Goal: Complete application form

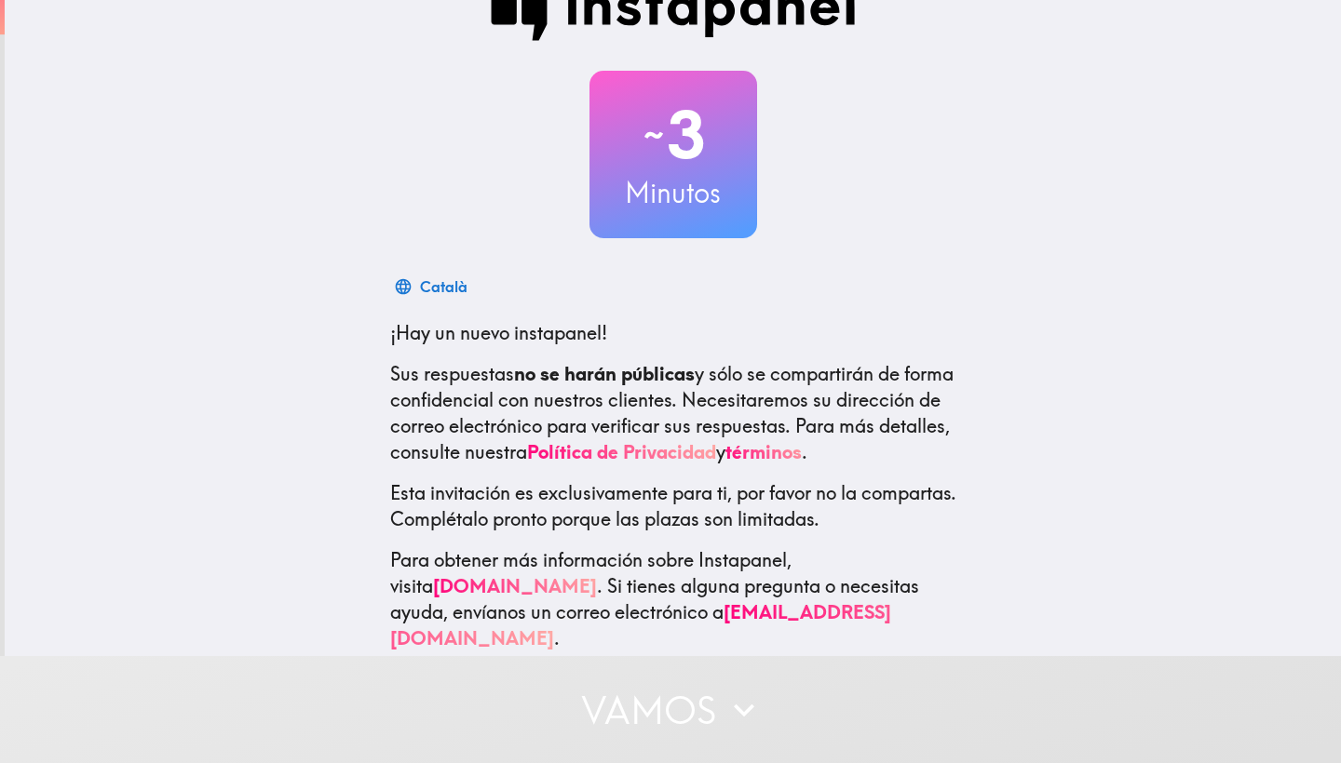
scroll to position [47, 0]
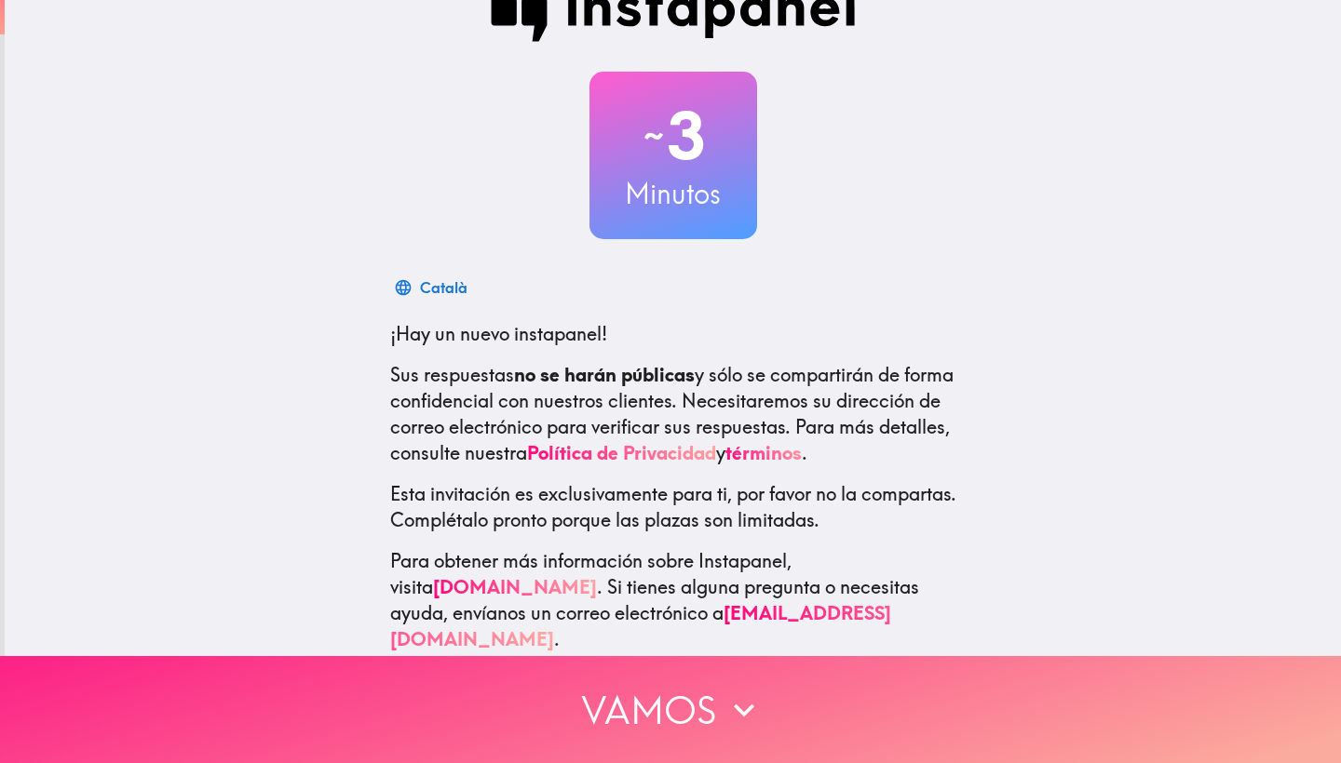
click at [660, 712] on button "Vamos" at bounding box center [670, 709] width 1341 height 107
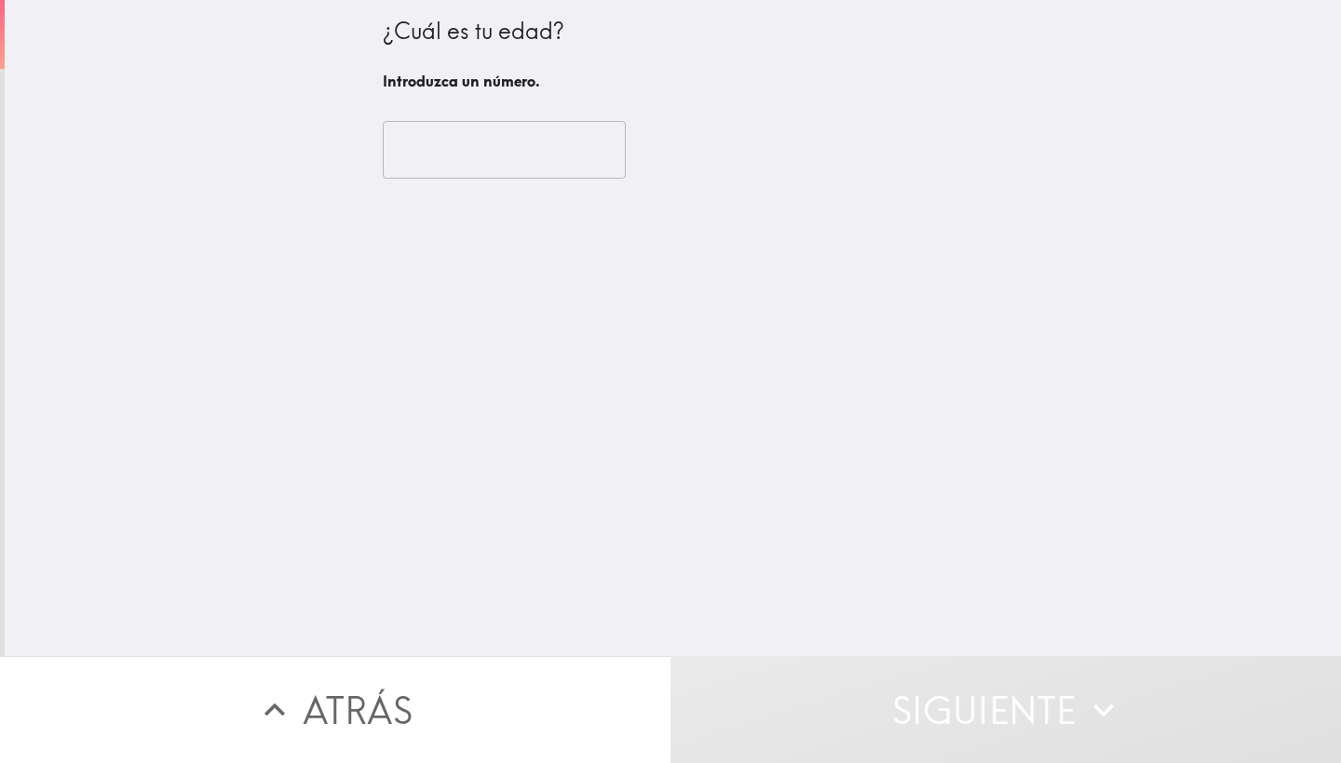
scroll to position [0, 0]
type input "-1"
click at [612, 149] on input "-1" at bounding box center [504, 150] width 243 height 58
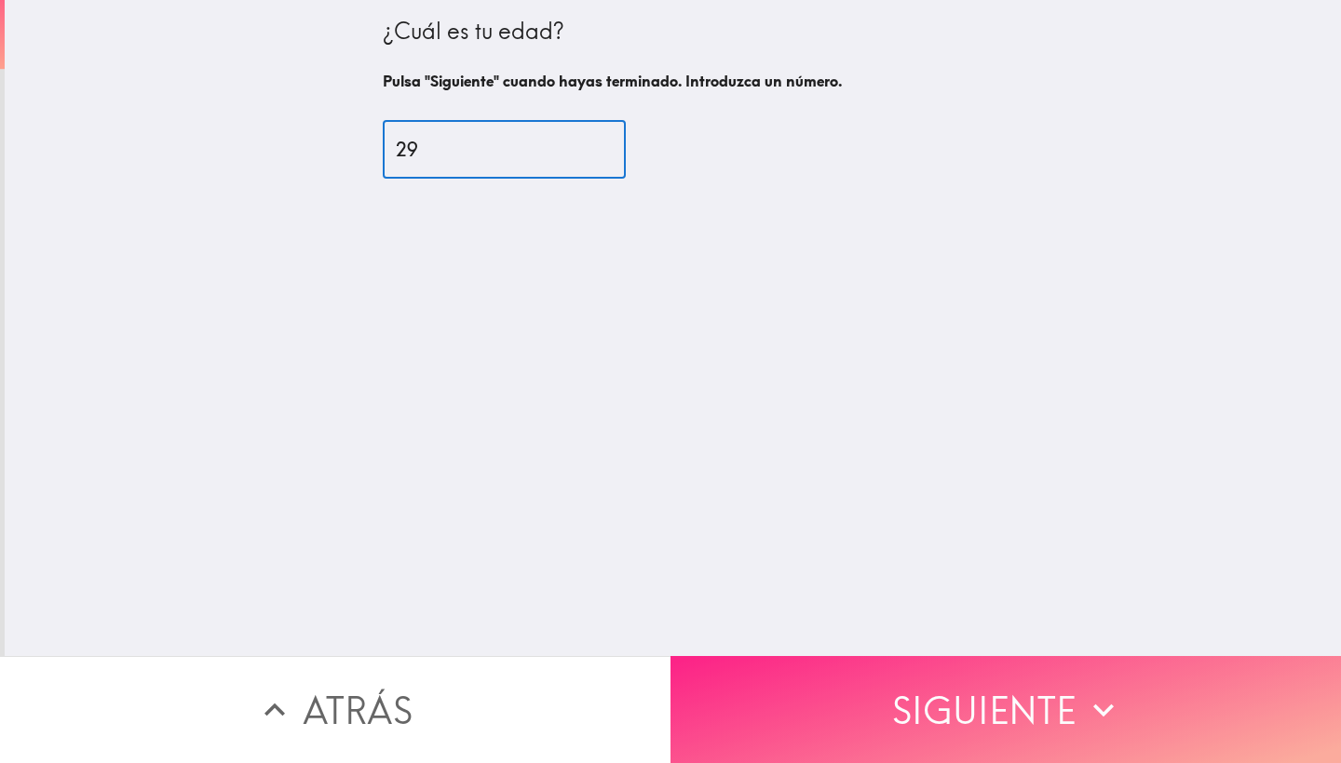
type input "29"
click at [832, 709] on button "Siguiente" at bounding box center [1005, 709] width 670 height 107
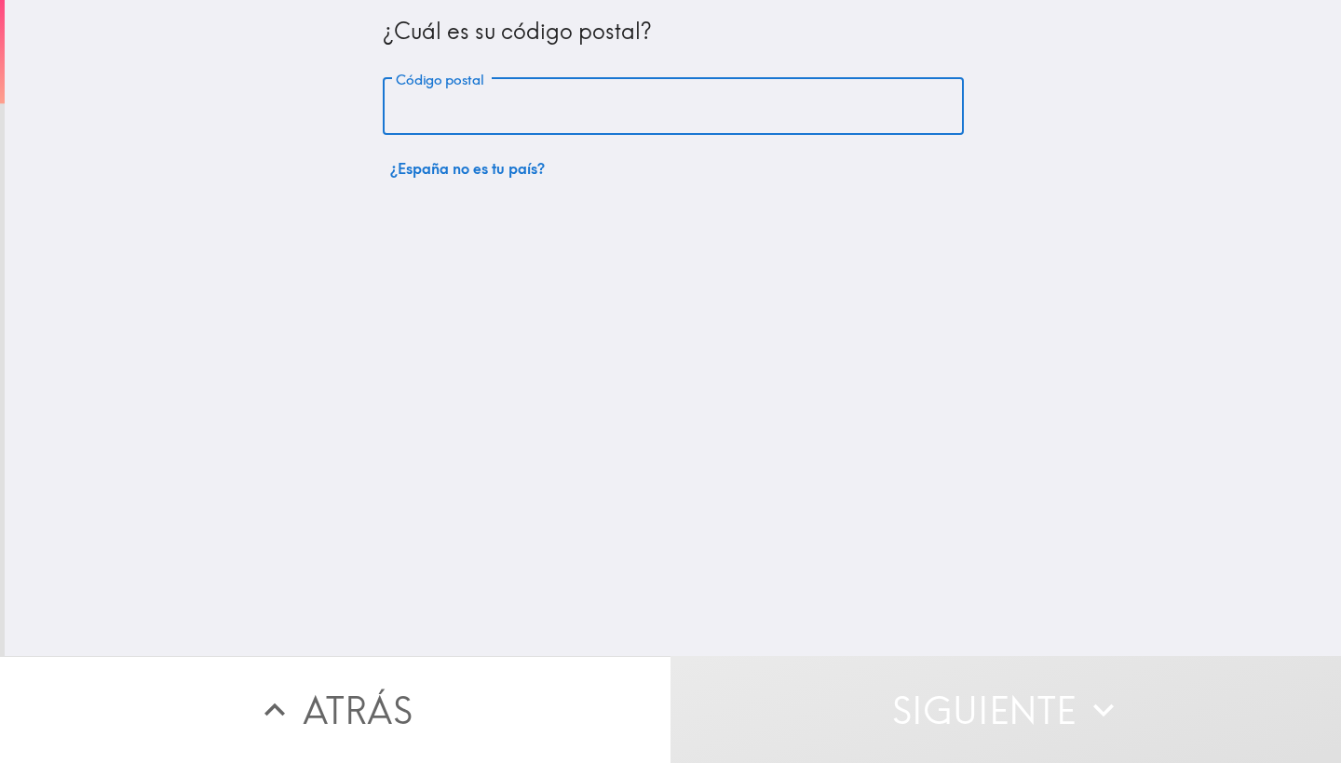
click at [664, 120] on input "Código postal" at bounding box center [673, 107] width 581 height 58
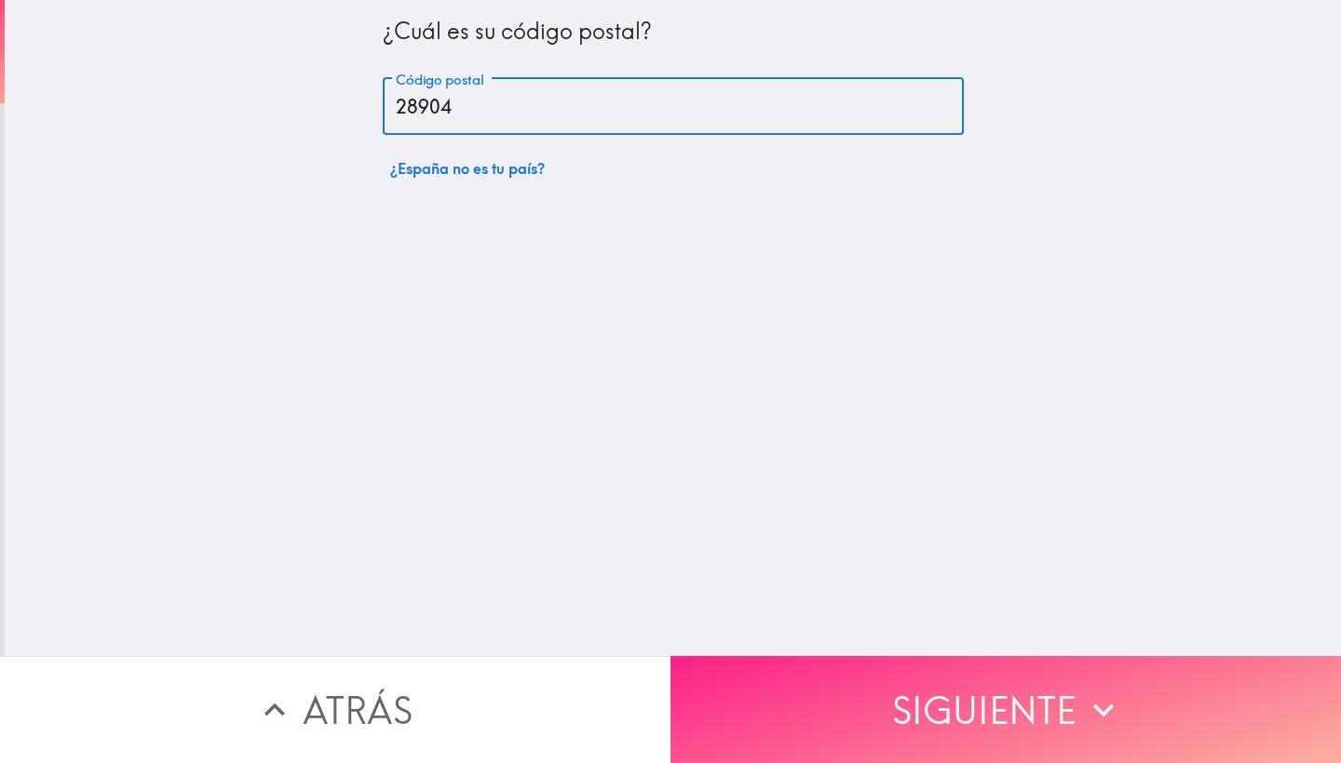
type input "28904"
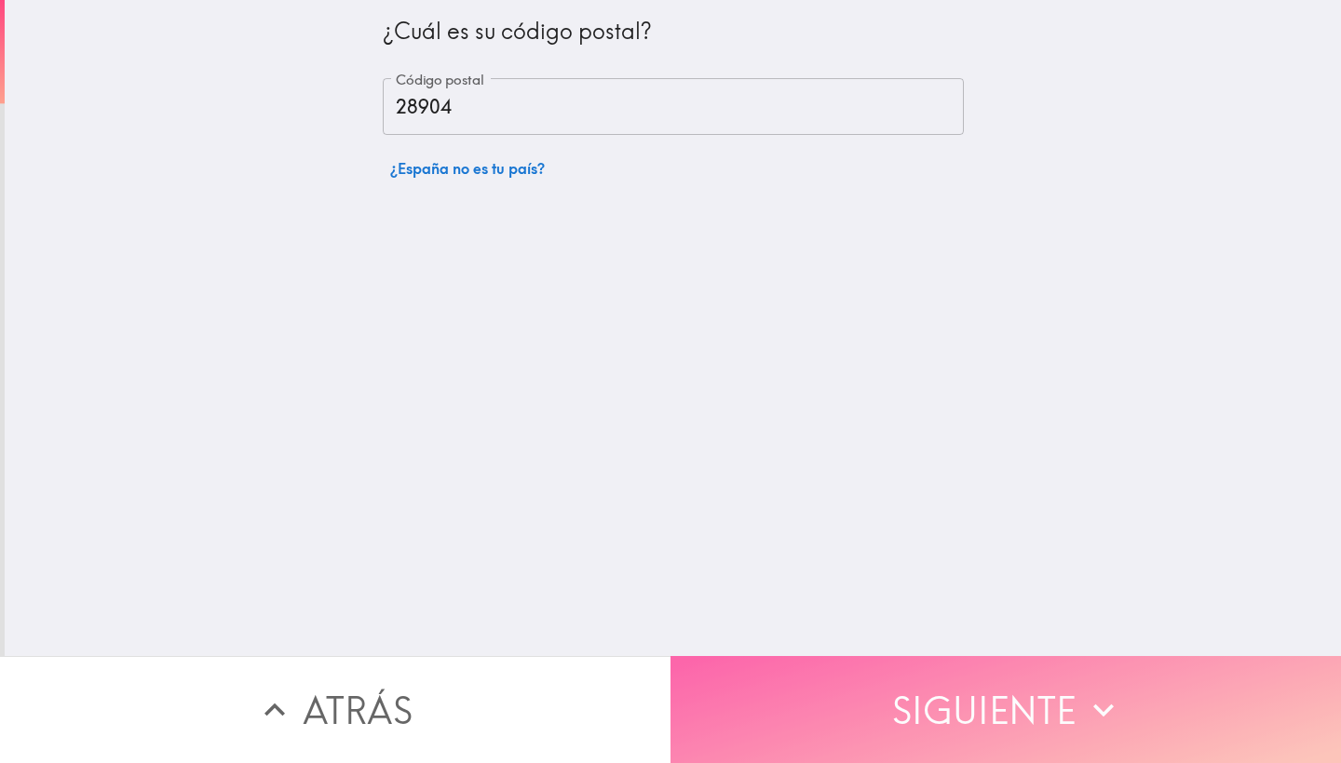
click at [922, 677] on button "Siguiente" at bounding box center [1005, 709] width 670 height 107
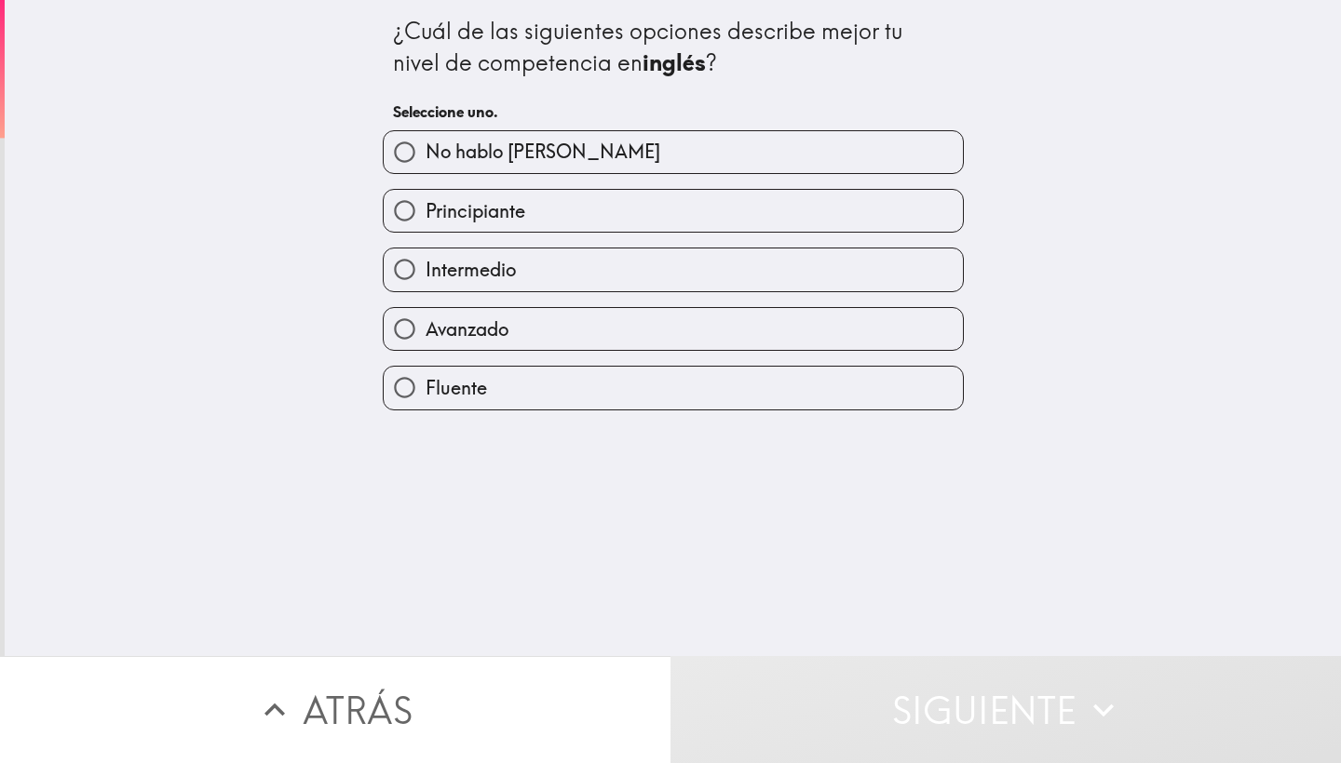
click at [534, 337] on label "Avanzado" at bounding box center [673, 329] width 579 height 42
click at [425, 337] on input "Avanzado" at bounding box center [405, 329] width 42 height 42
radio input "true"
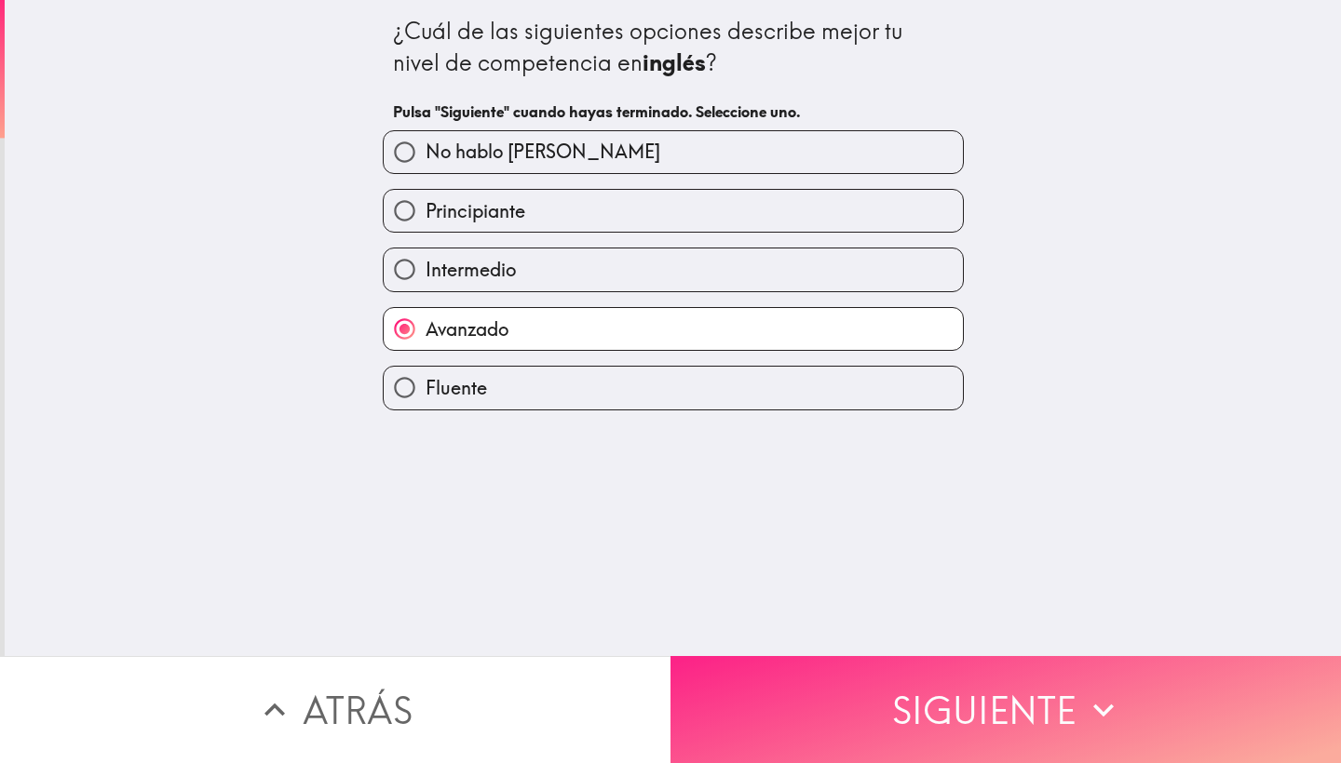
click at [807, 697] on button "Siguiente" at bounding box center [1005, 709] width 670 height 107
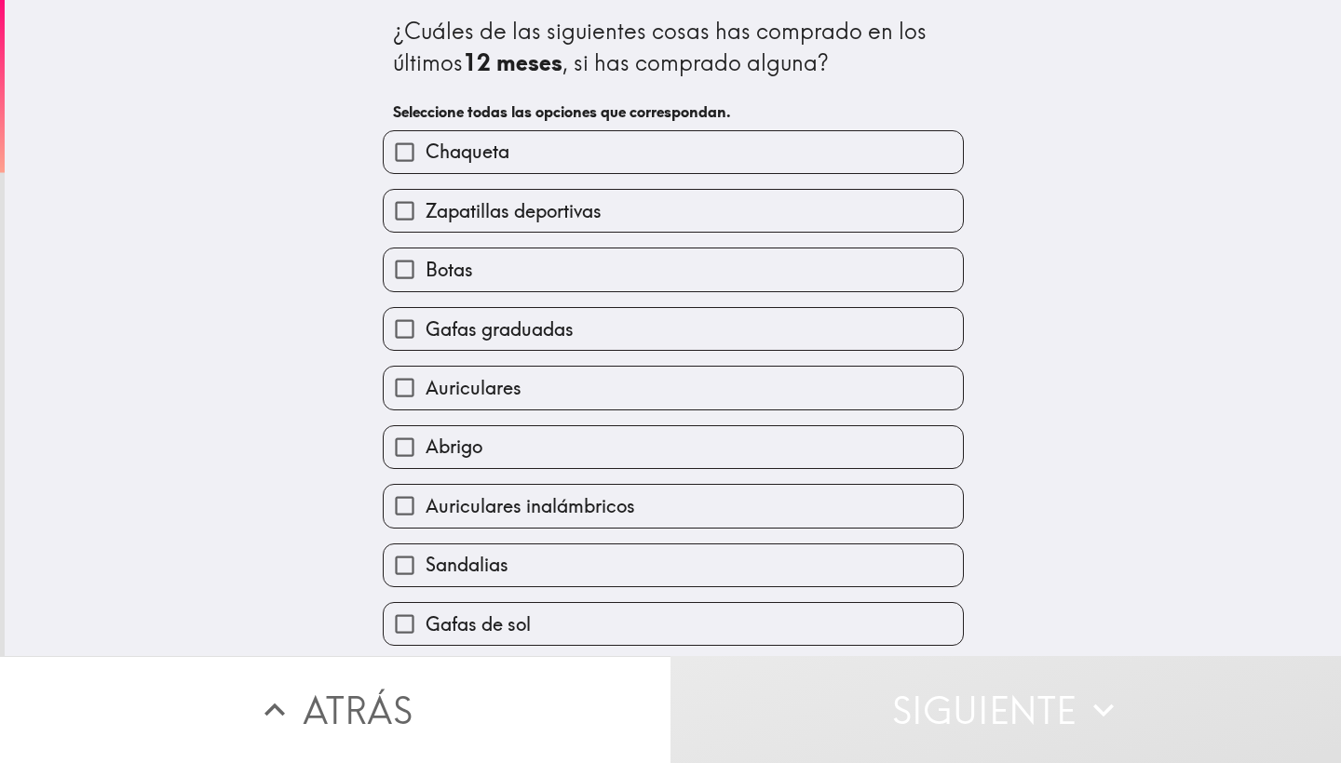
click at [559, 163] on label "Chaqueta" at bounding box center [673, 152] width 579 height 42
click at [425, 163] on input "Chaqueta" at bounding box center [405, 152] width 42 height 42
checkbox input "true"
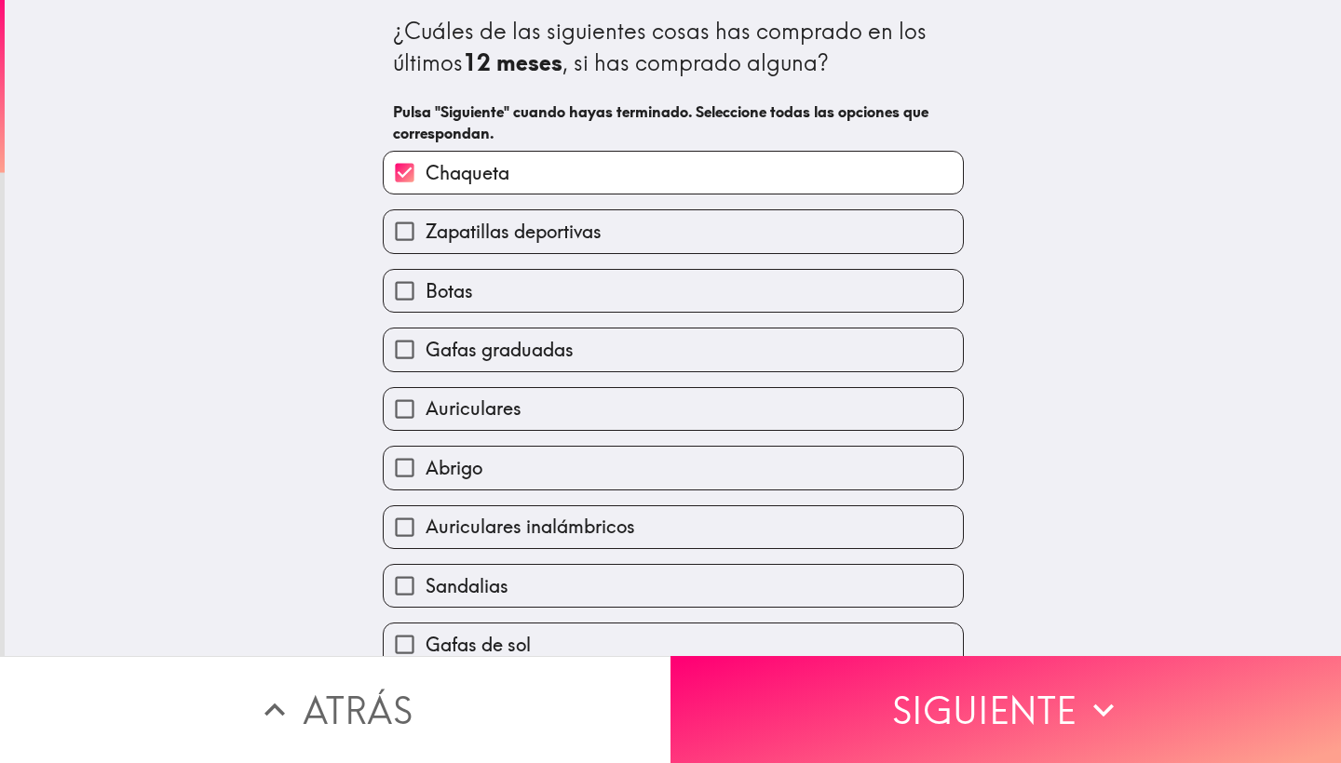
click at [553, 222] on span "Zapatillas deportivas" at bounding box center [513, 232] width 176 height 26
click at [425, 222] on input "Zapatillas deportivas" at bounding box center [405, 231] width 42 height 42
checkbox input "true"
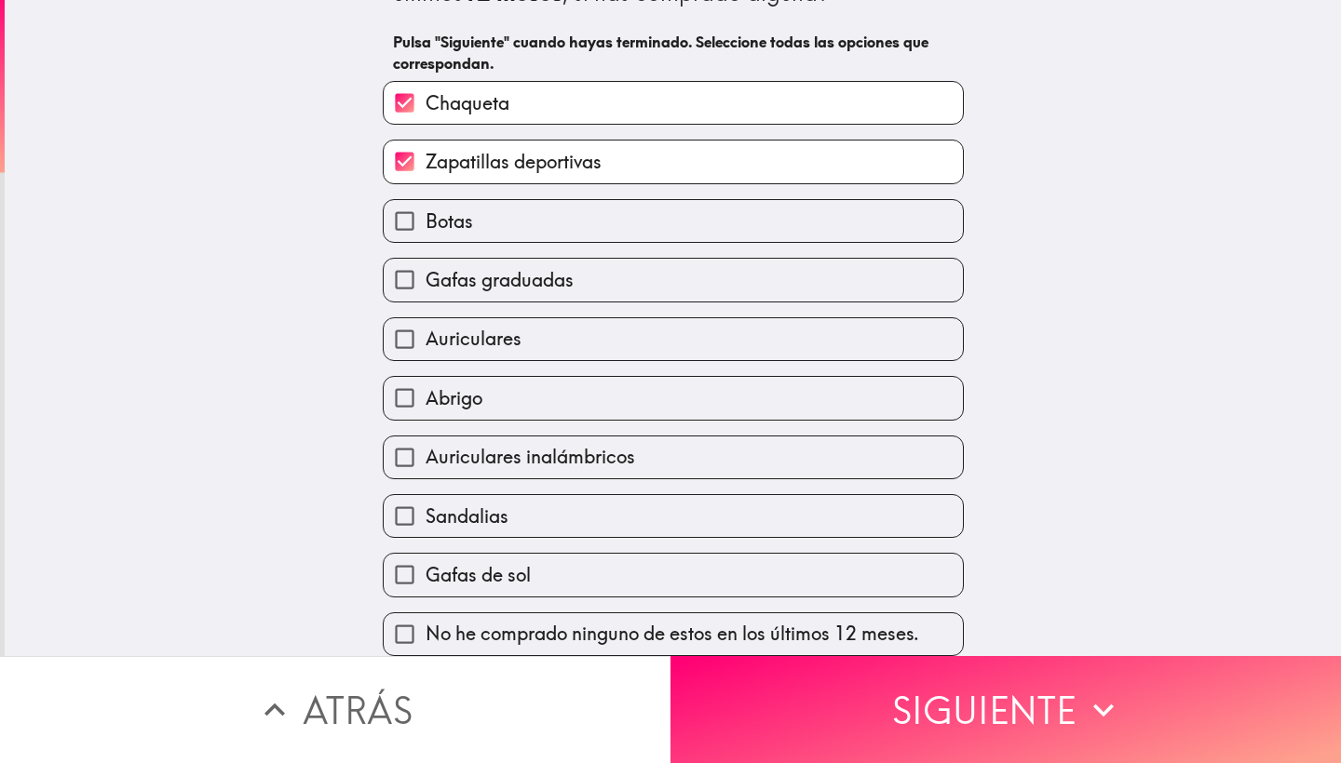
scroll to position [77, 0]
click at [555, 328] on label "Auriculares" at bounding box center [673, 339] width 579 height 42
click at [425, 328] on input "Auriculares" at bounding box center [405, 339] width 42 height 42
checkbox input "true"
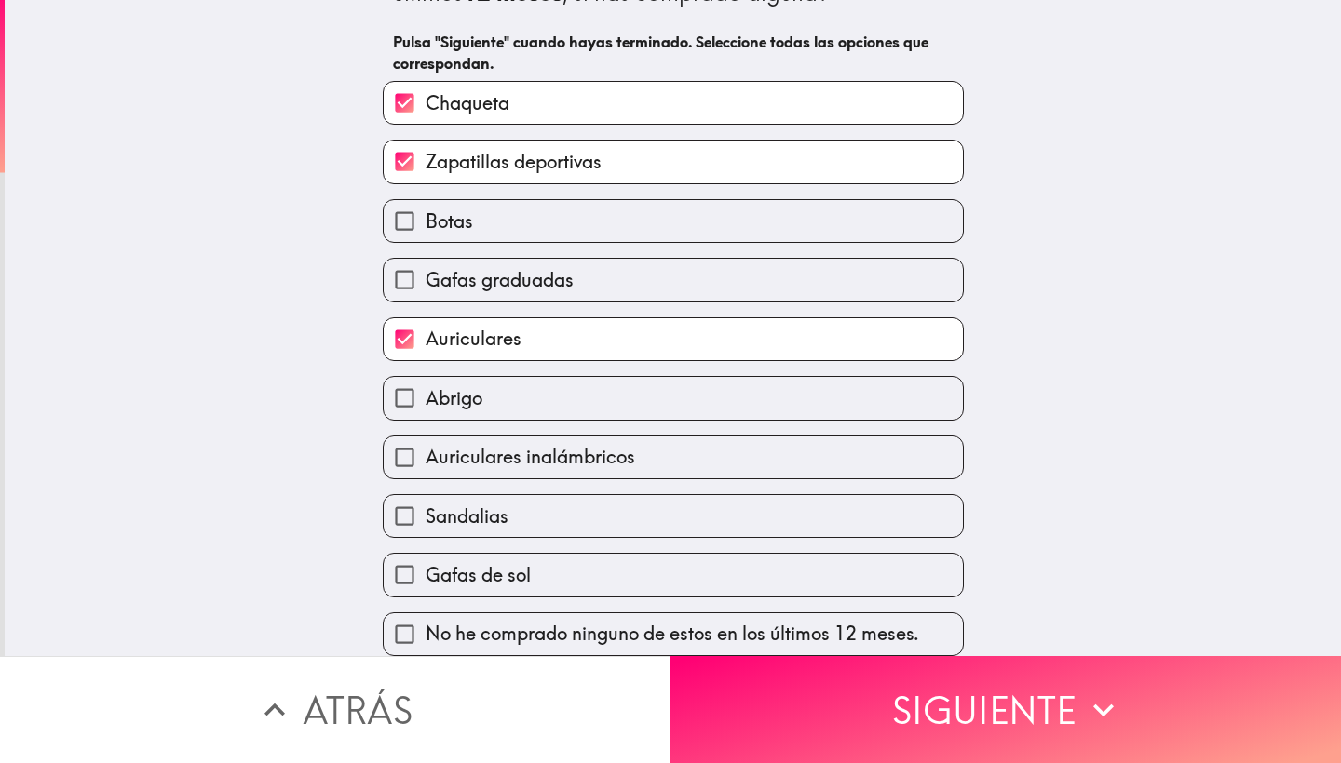
click at [561, 267] on span "Gafas graduadas" at bounding box center [499, 280] width 148 height 26
click at [425, 263] on input "Gafas graduadas" at bounding box center [405, 280] width 42 height 42
checkbox input "true"
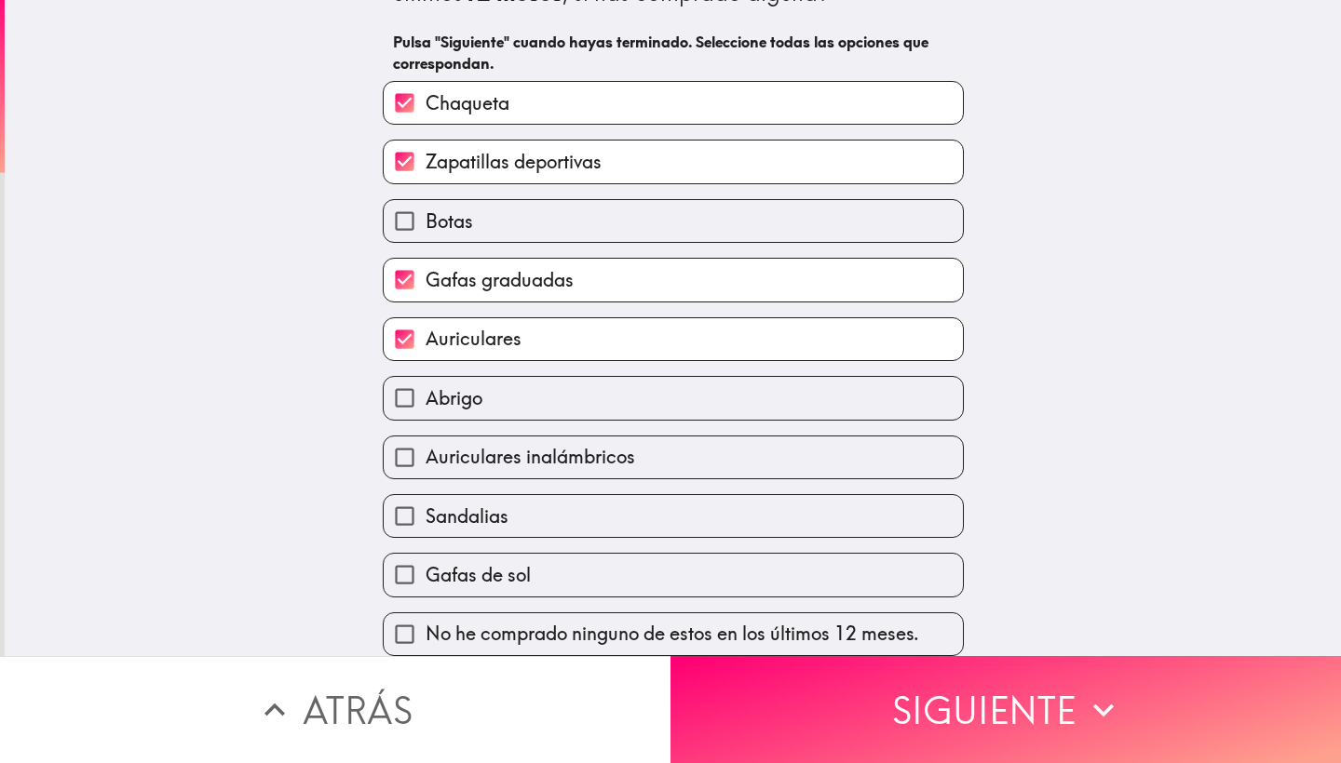
click at [534, 437] on label "Auriculares inalámbricos" at bounding box center [673, 458] width 579 height 42
click at [425, 437] on input "Auriculares inalámbricos" at bounding box center [405, 458] width 42 height 42
checkbox input "true"
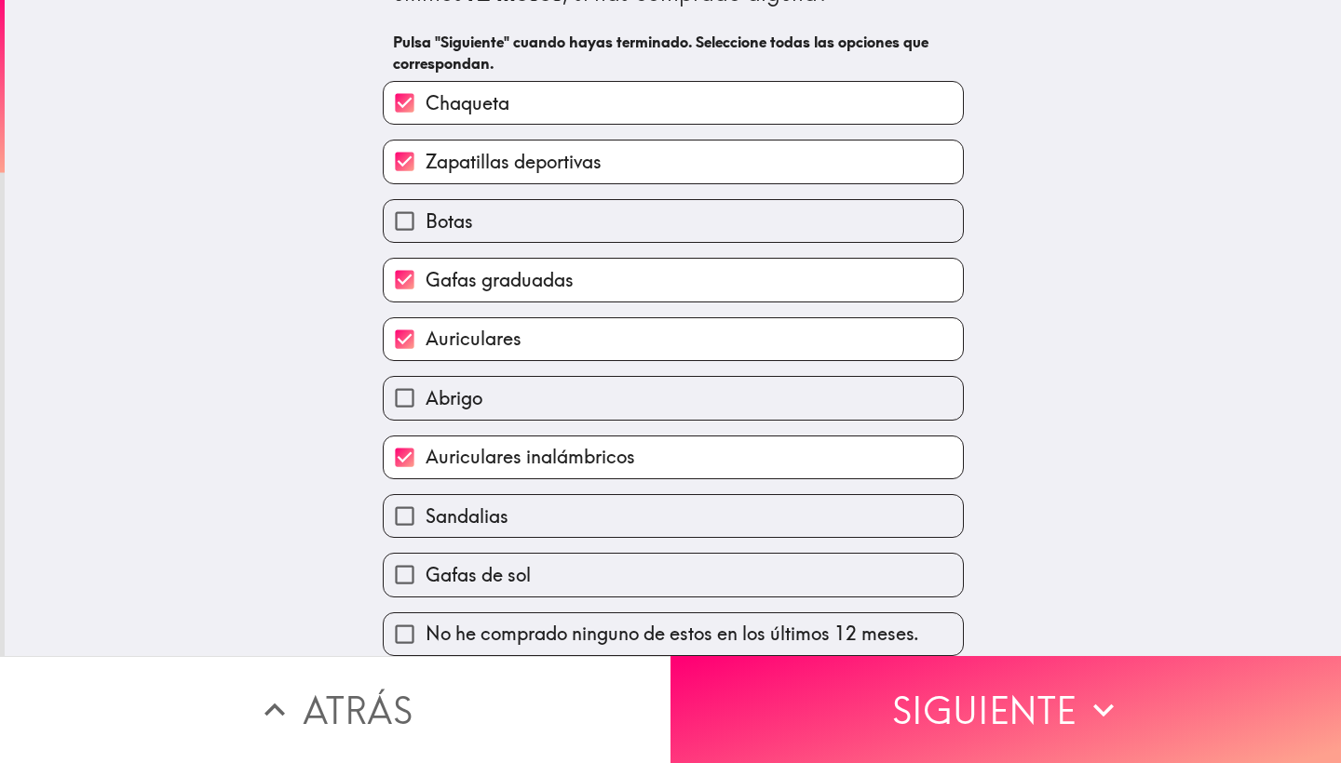
click at [531, 376] on div "Abrigo" at bounding box center [673, 398] width 581 height 44
click at [532, 385] on label "Abrigo" at bounding box center [673, 398] width 579 height 42
click at [425, 385] on input "Abrigo" at bounding box center [405, 398] width 42 height 42
checkbox input "true"
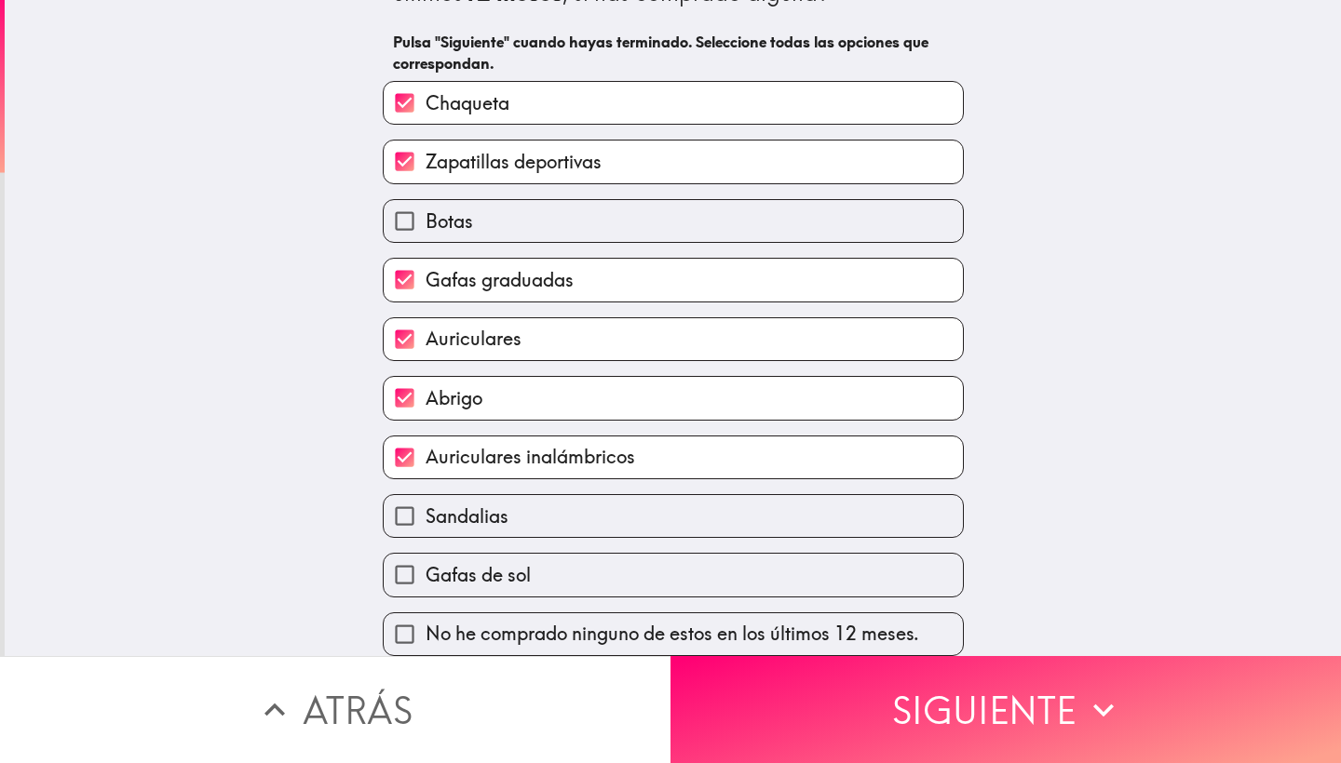
click at [506, 513] on span "Sandalias" at bounding box center [466, 517] width 83 height 26
click at [425, 513] on input "Sandalias" at bounding box center [405, 516] width 42 height 42
checkbox input "true"
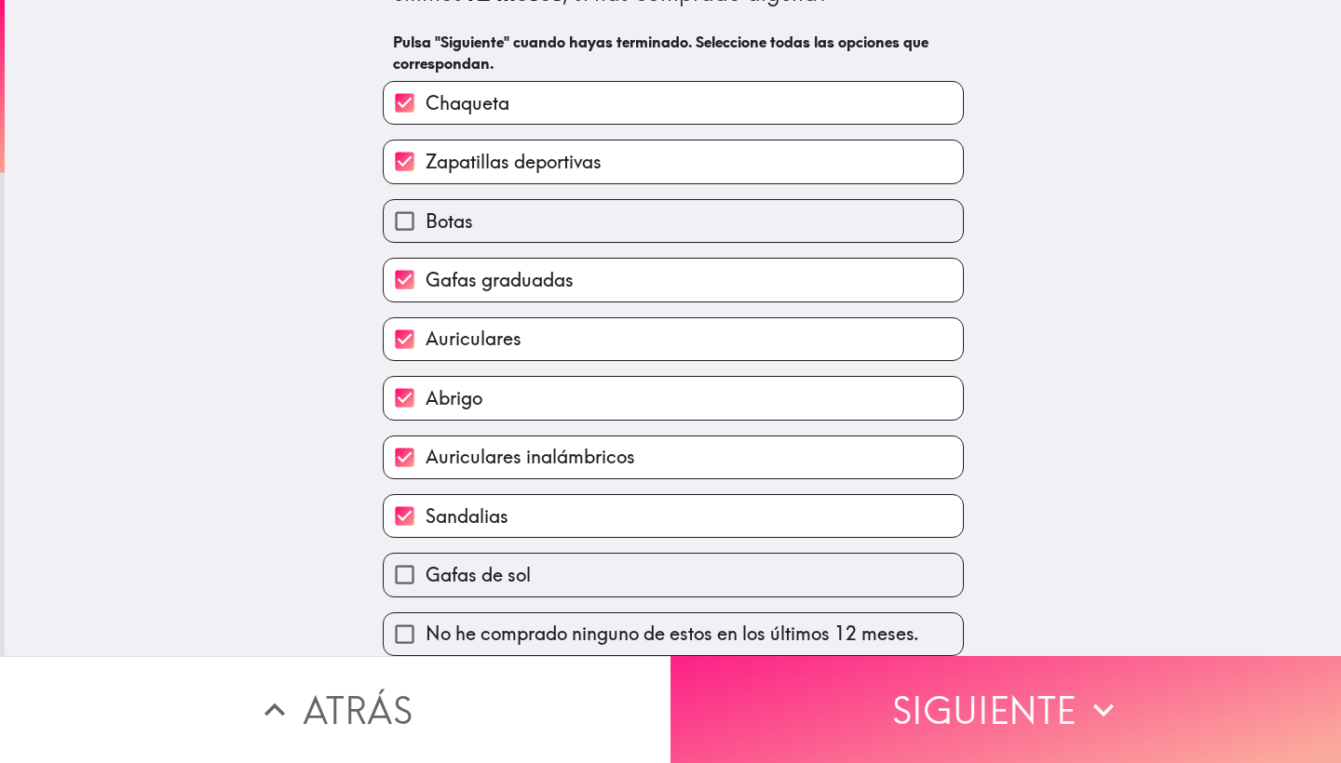
click at [731, 706] on button "Siguiente" at bounding box center [1005, 709] width 670 height 107
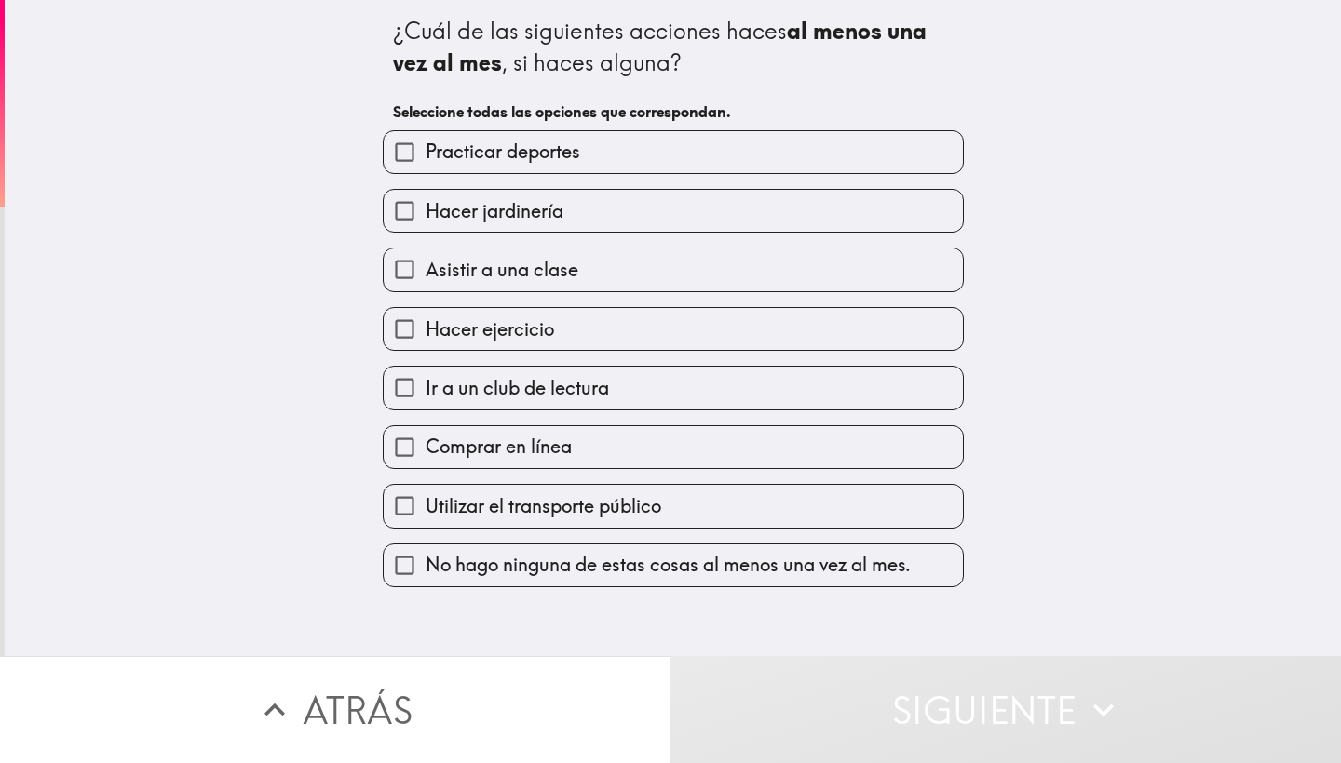
scroll to position [0, 0]
click at [670, 141] on label "Practicar deportes" at bounding box center [673, 152] width 579 height 42
click at [425, 141] on input "Practicar deportes" at bounding box center [405, 152] width 42 height 42
checkbox input "true"
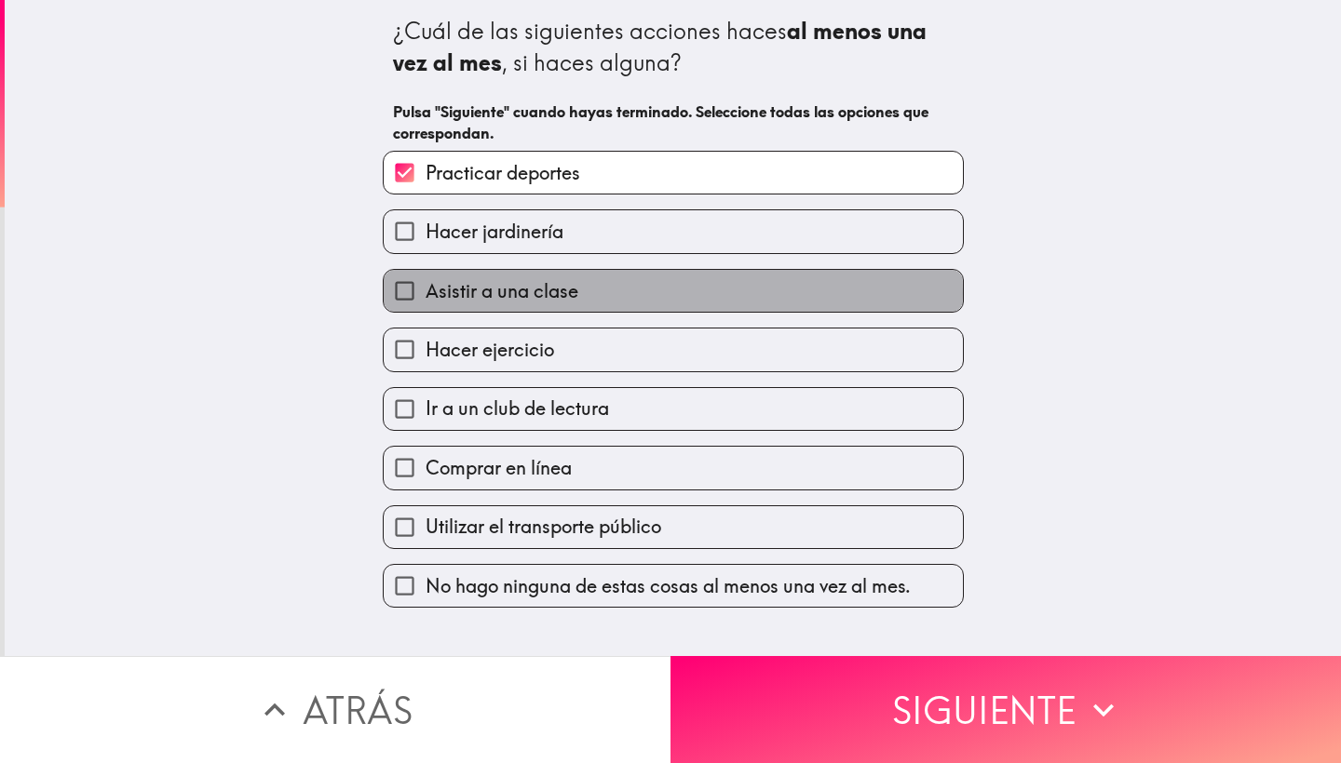
click at [620, 293] on label "Asistir a una clase" at bounding box center [673, 291] width 579 height 42
click at [425, 293] on input "Asistir a una clase" at bounding box center [405, 291] width 42 height 42
checkbox input "true"
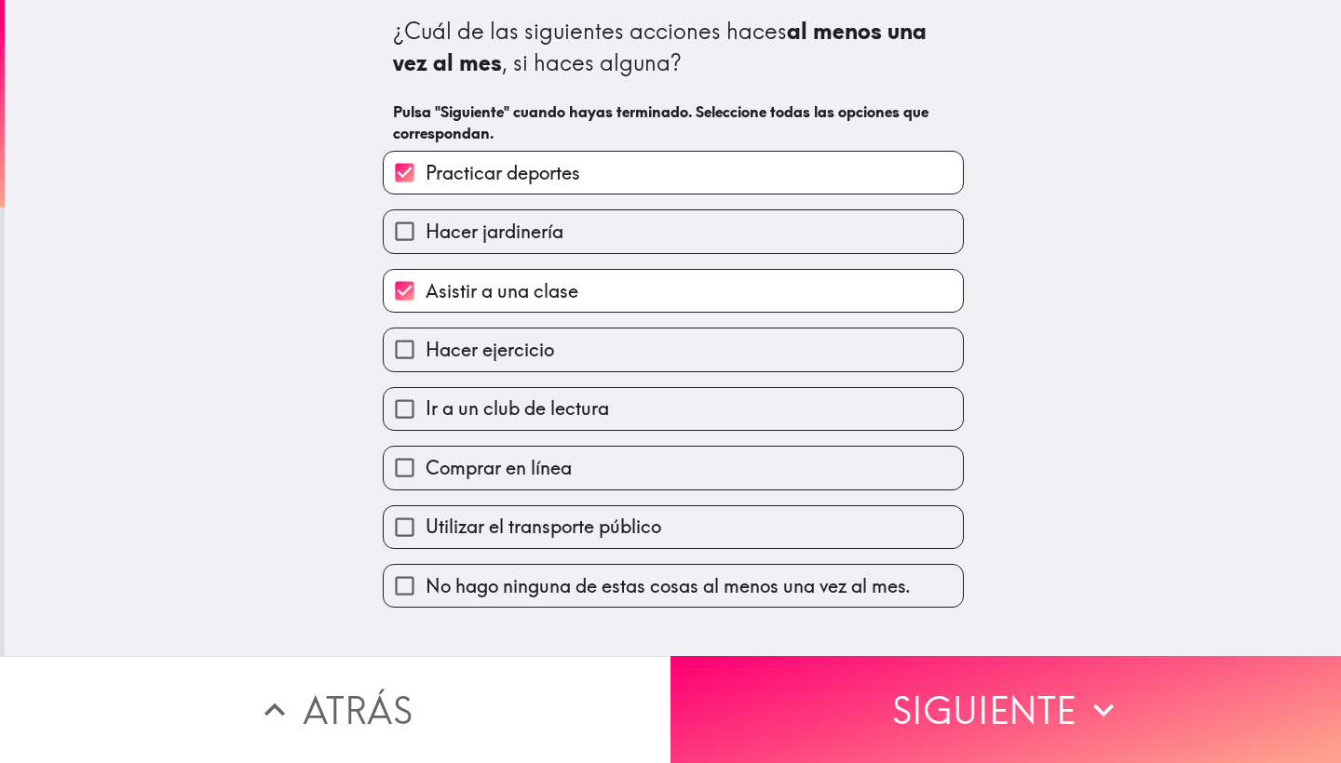
click at [594, 356] on label "Hacer ejercicio" at bounding box center [673, 350] width 579 height 42
click at [425, 356] on input "Hacer ejercicio" at bounding box center [405, 350] width 42 height 42
checkbox input "true"
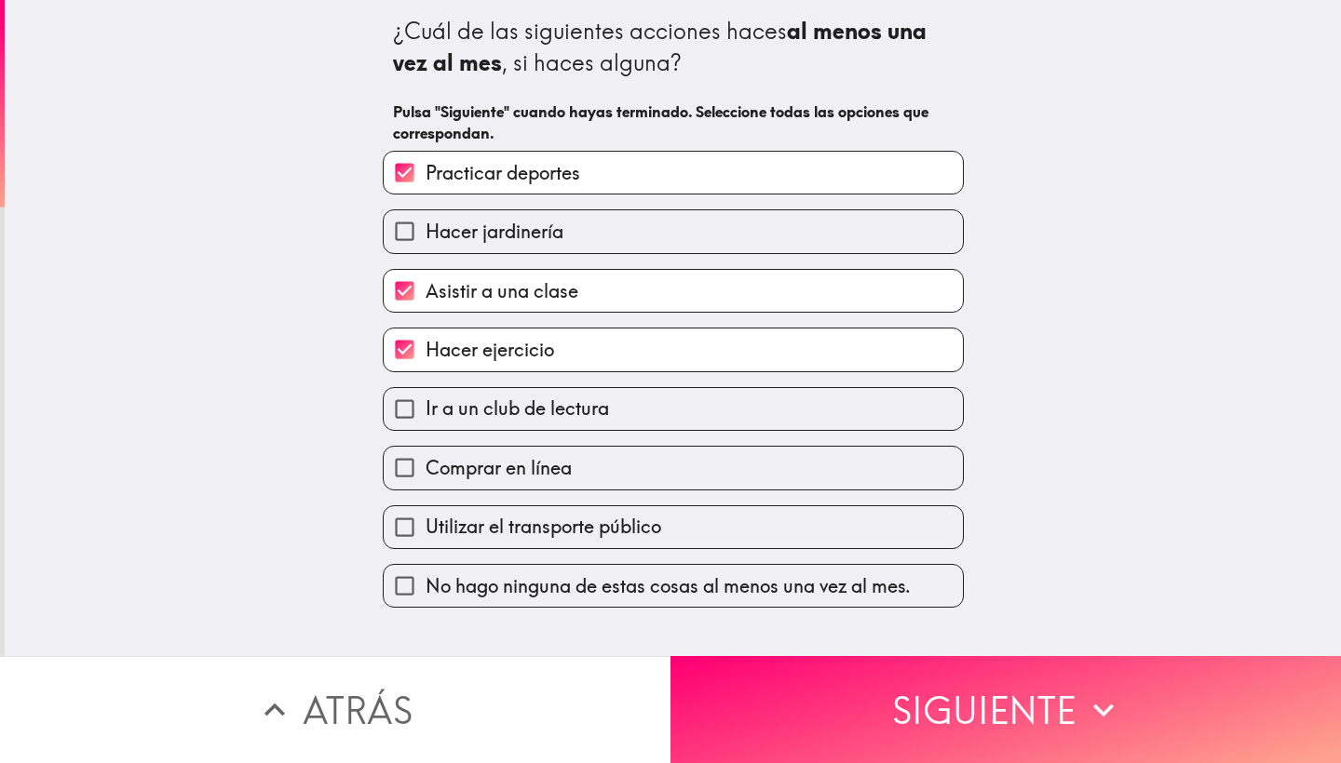
click at [587, 422] on span "Ir a un club de lectura" at bounding box center [516, 409] width 183 height 26
click at [425, 423] on input "Ir a un club de lectura" at bounding box center [405, 409] width 42 height 42
checkbox input "true"
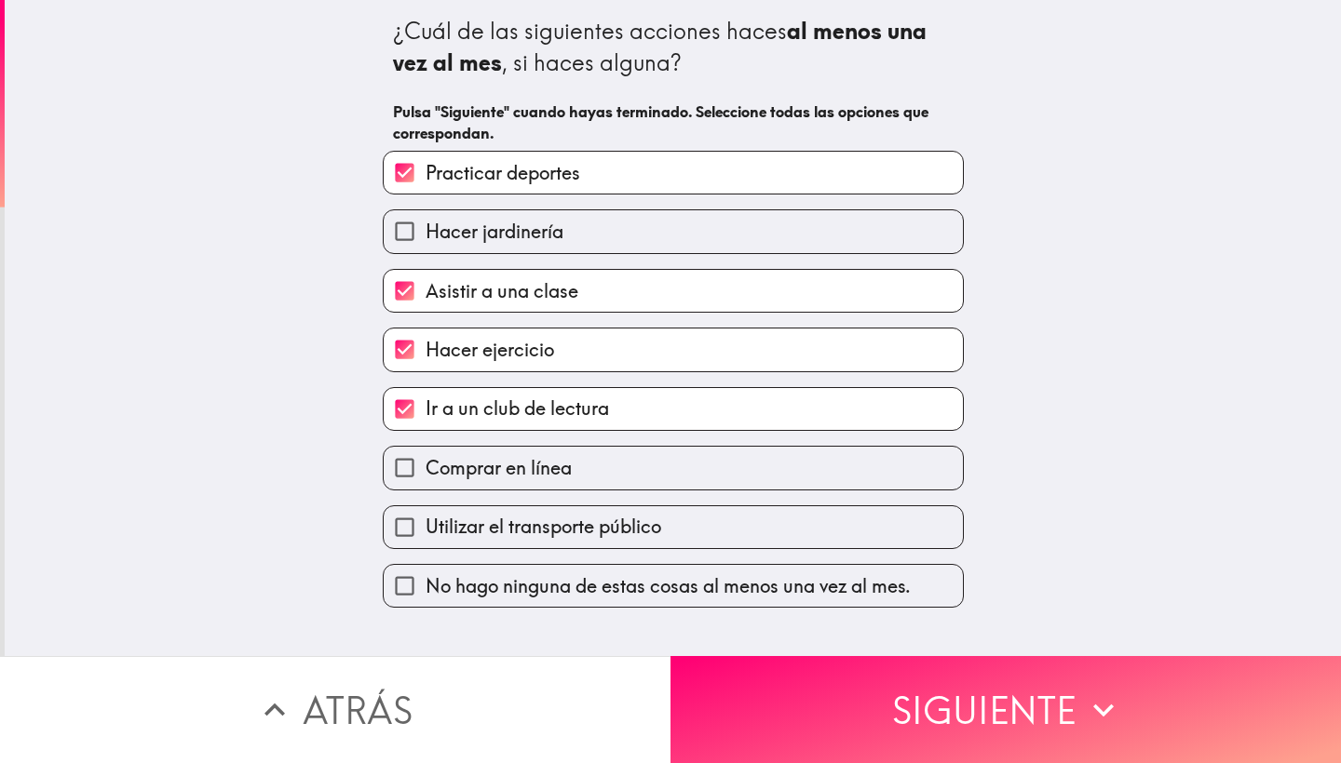
click at [571, 467] on span "Comprar en línea" at bounding box center [498, 468] width 146 height 26
click at [425, 467] on input "Comprar en línea" at bounding box center [405, 468] width 42 height 42
checkbox input "true"
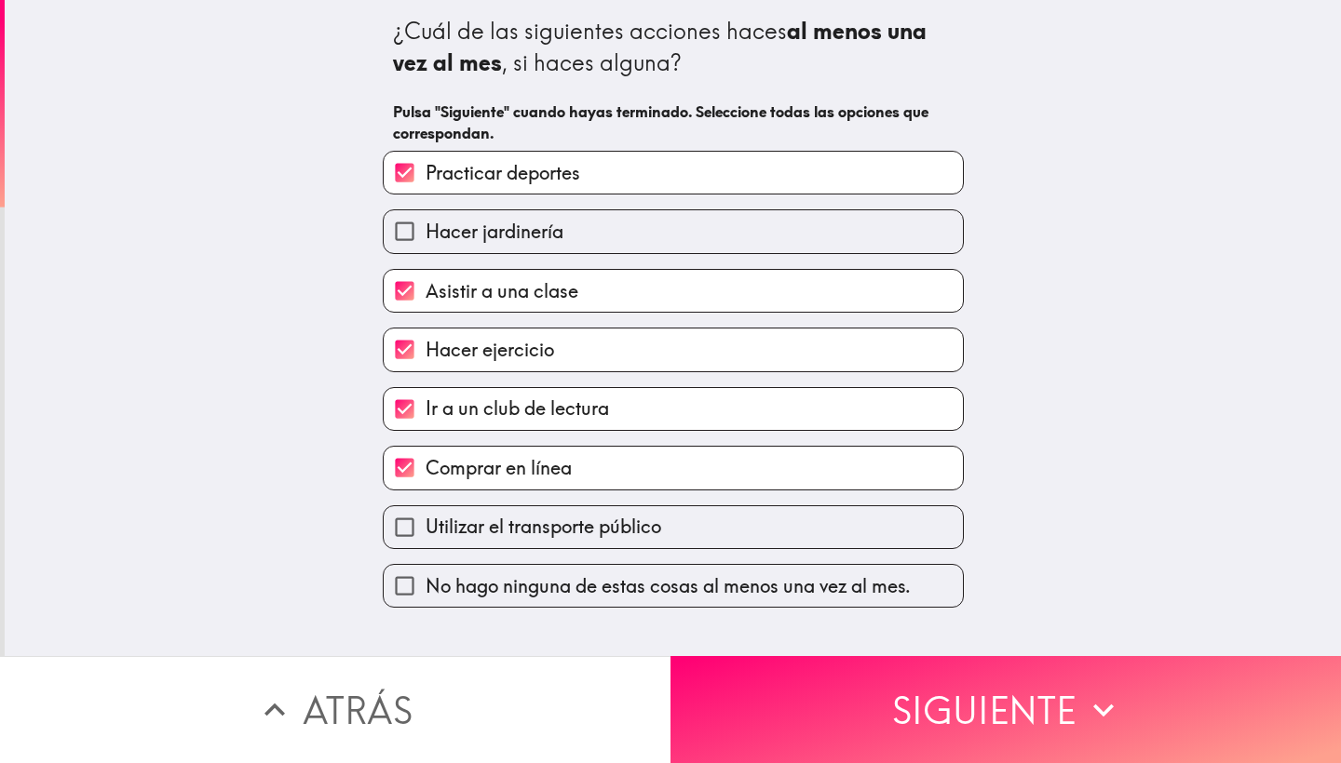
click at [599, 531] on span "Utilizar el transporte público" at bounding box center [543, 527] width 236 height 26
click at [425, 531] on input "Utilizar el transporte público" at bounding box center [405, 527] width 42 height 42
checkbox input "true"
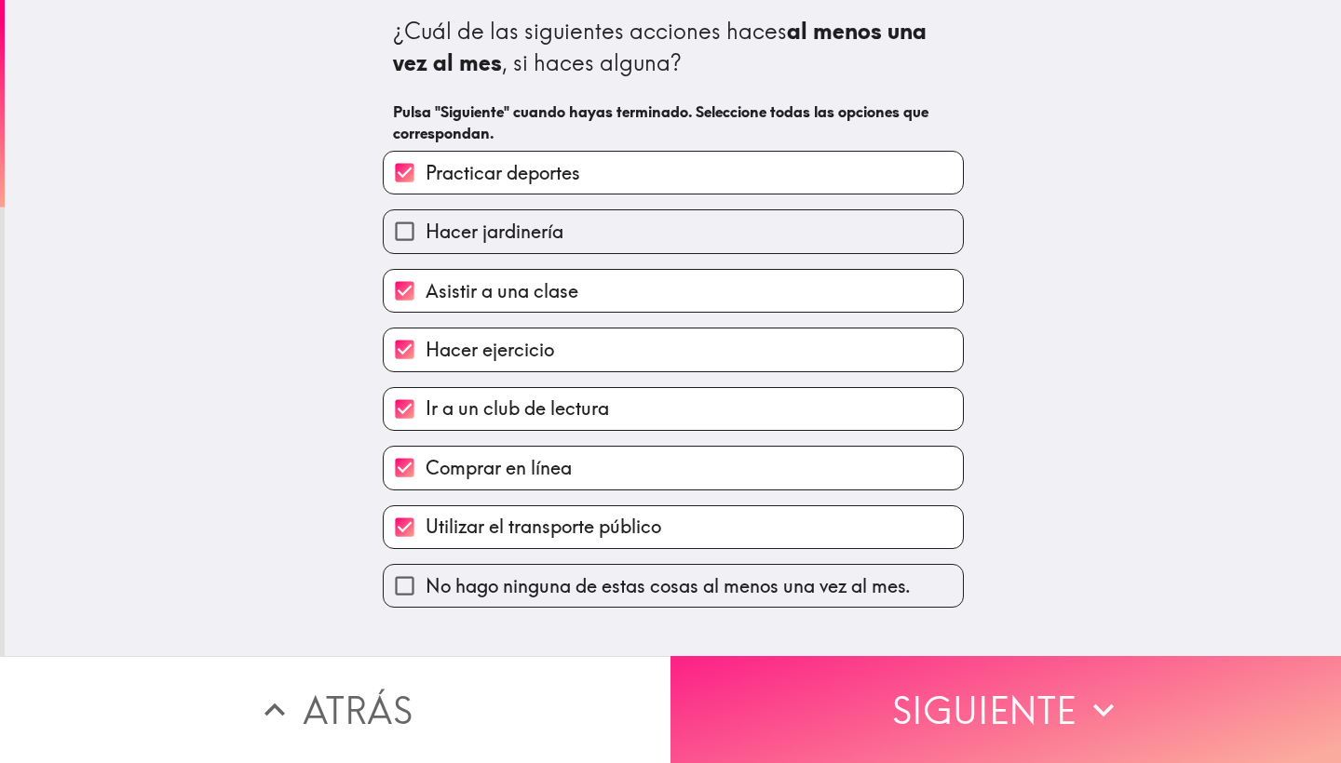
click at [828, 714] on button "Siguiente" at bounding box center [1005, 709] width 670 height 107
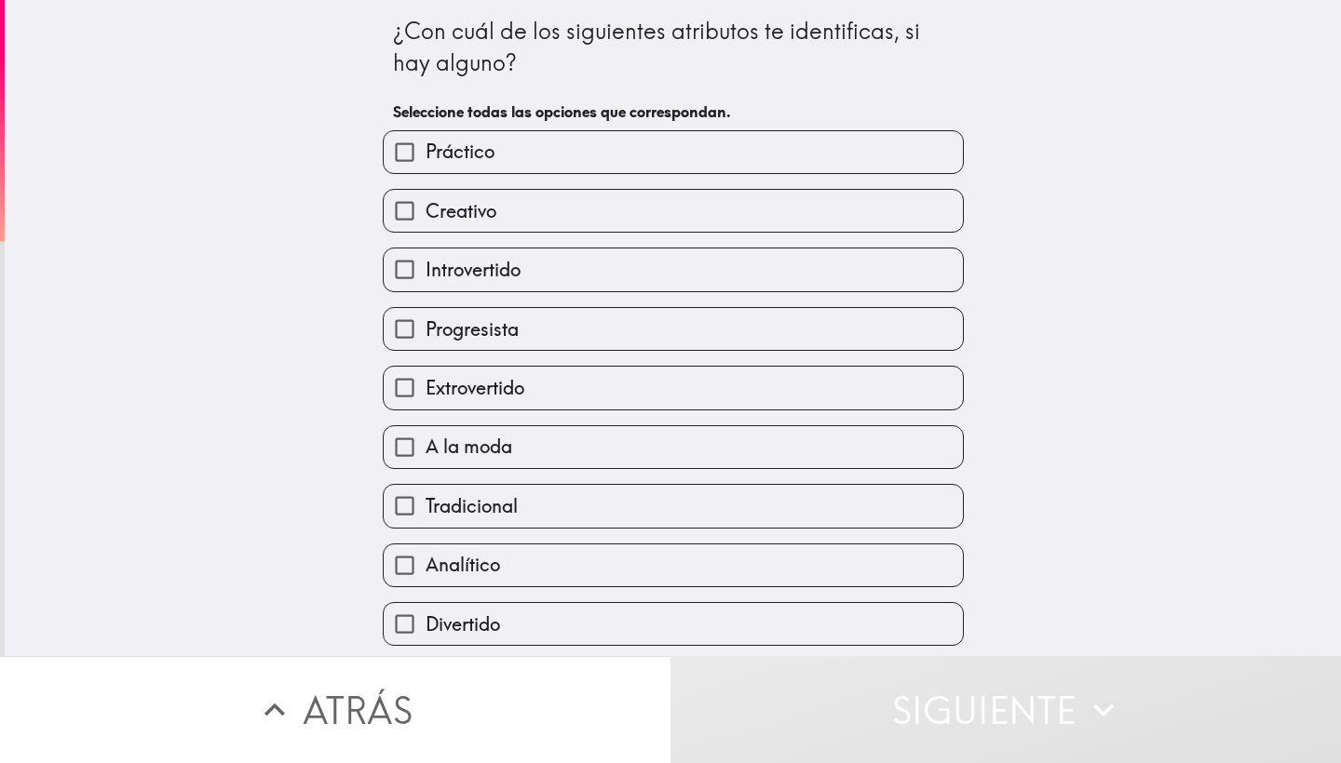
click at [689, 157] on label "Práctico" at bounding box center [673, 152] width 579 height 42
click at [425, 157] on input "Práctico" at bounding box center [405, 152] width 42 height 42
checkbox input "true"
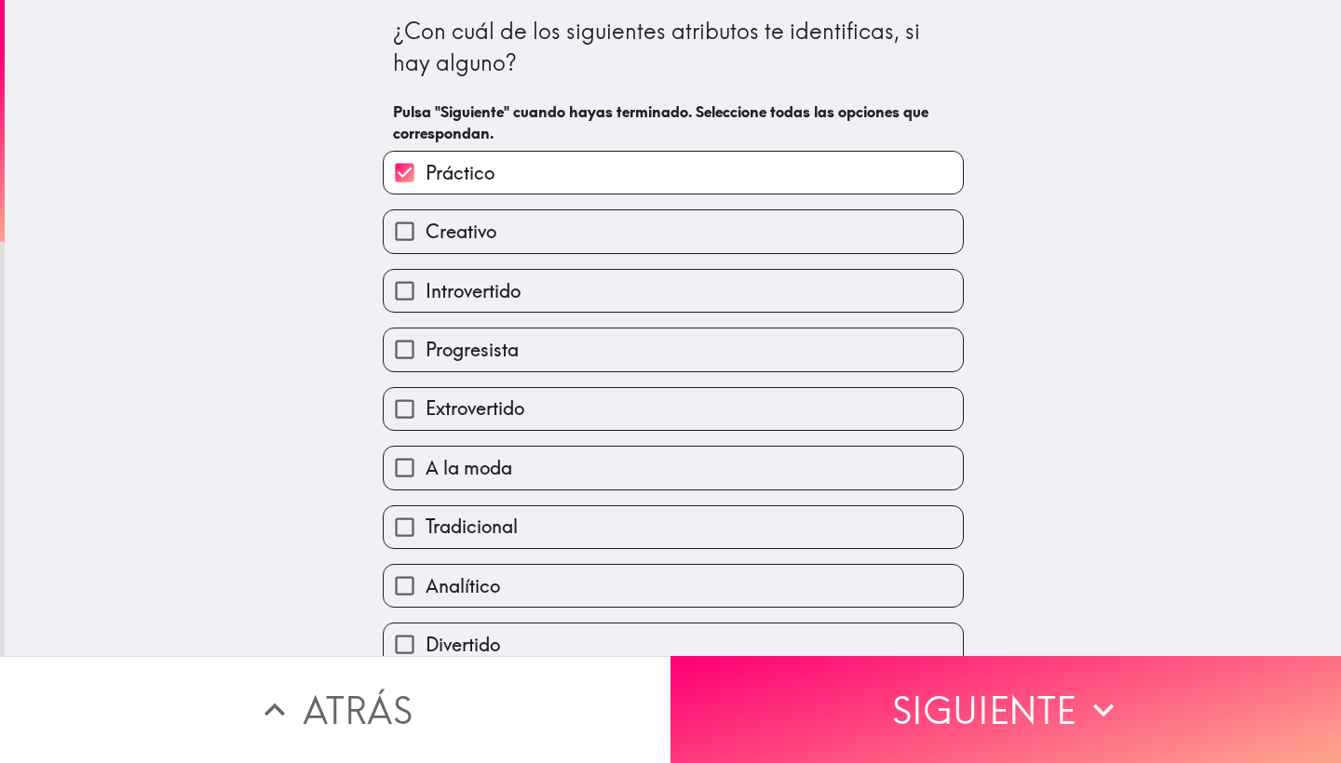
click at [689, 221] on label "Creativo" at bounding box center [673, 231] width 579 height 42
click at [425, 221] on input "Creativo" at bounding box center [405, 231] width 42 height 42
checkbox input "true"
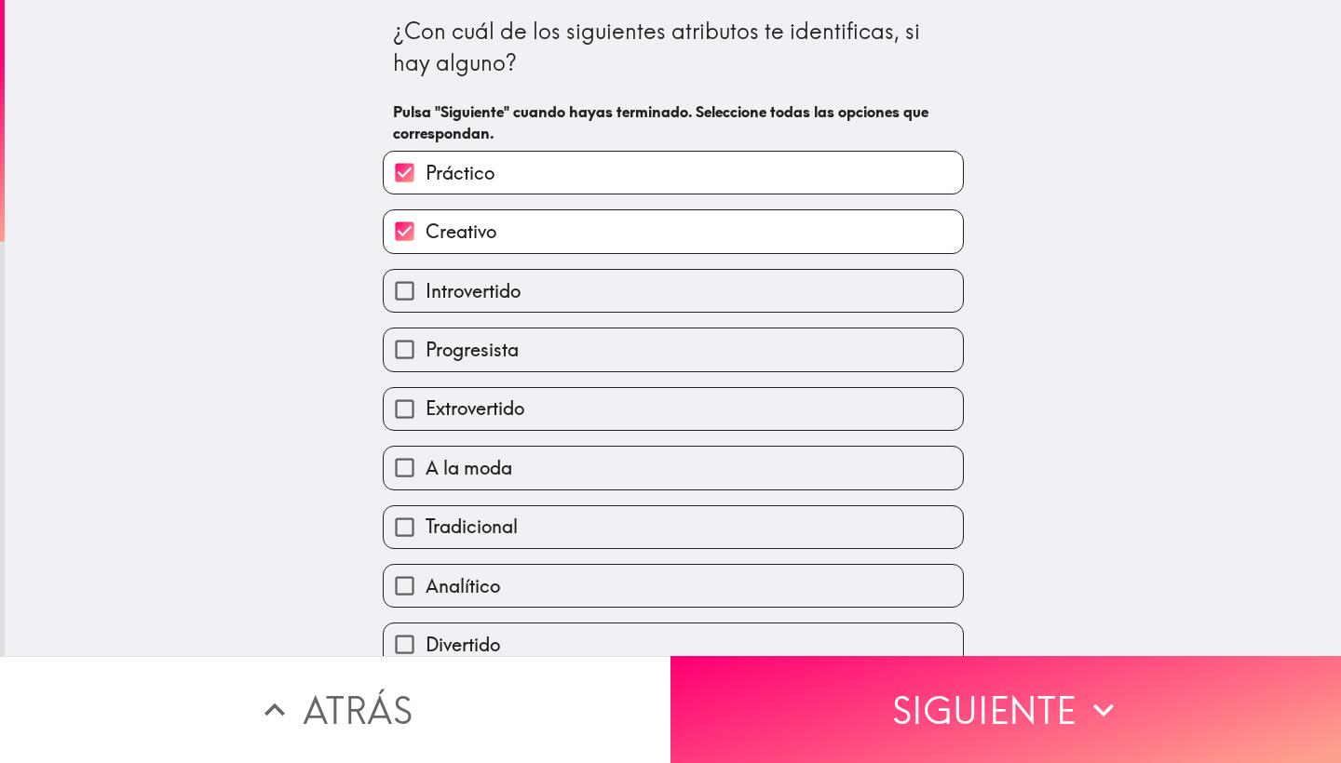
click at [680, 295] on label "Introvertido" at bounding box center [673, 291] width 579 height 42
click at [425, 295] on input "Introvertido" at bounding box center [405, 291] width 42 height 42
checkbox input "true"
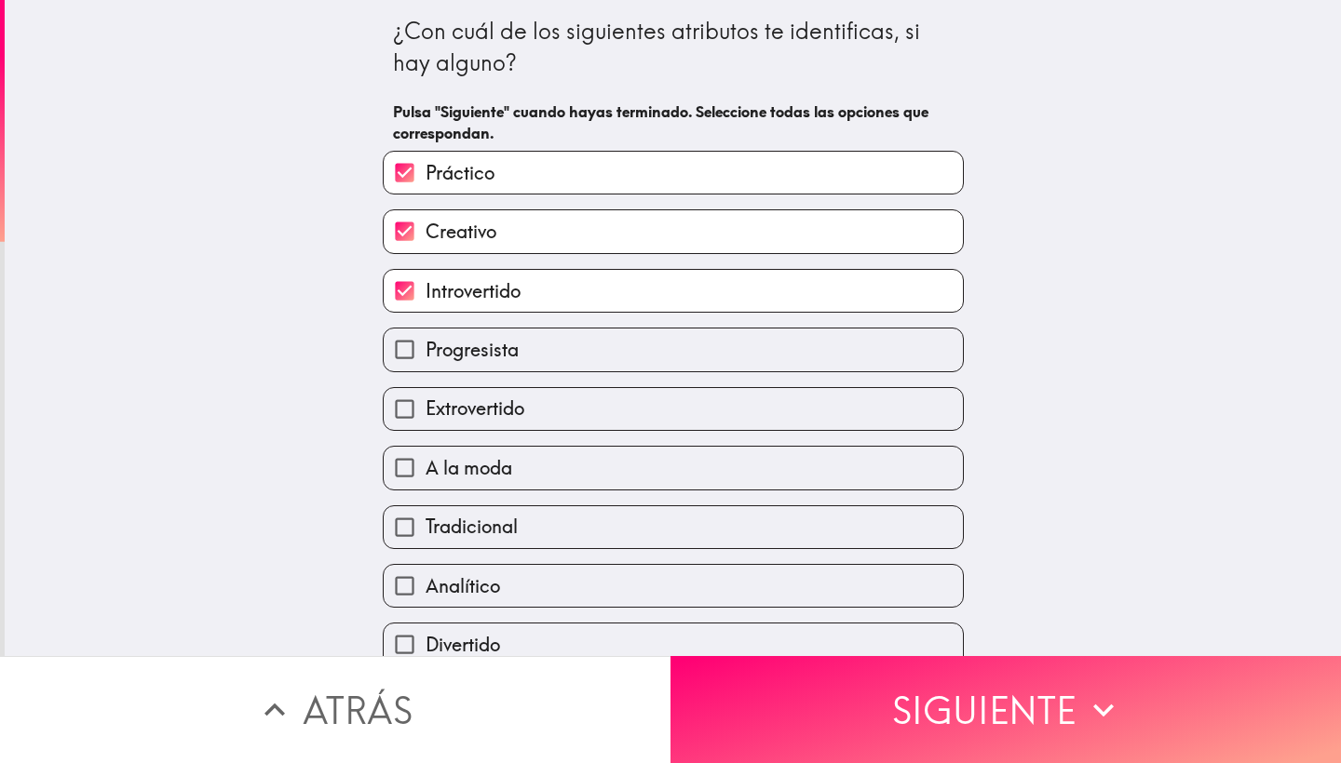
click at [666, 334] on label "Progresista" at bounding box center [673, 350] width 579 height 42
click at [425, 334] on input "Progresista" at bounding box center [405, 350] width 42 height 42
checkbox input "true"
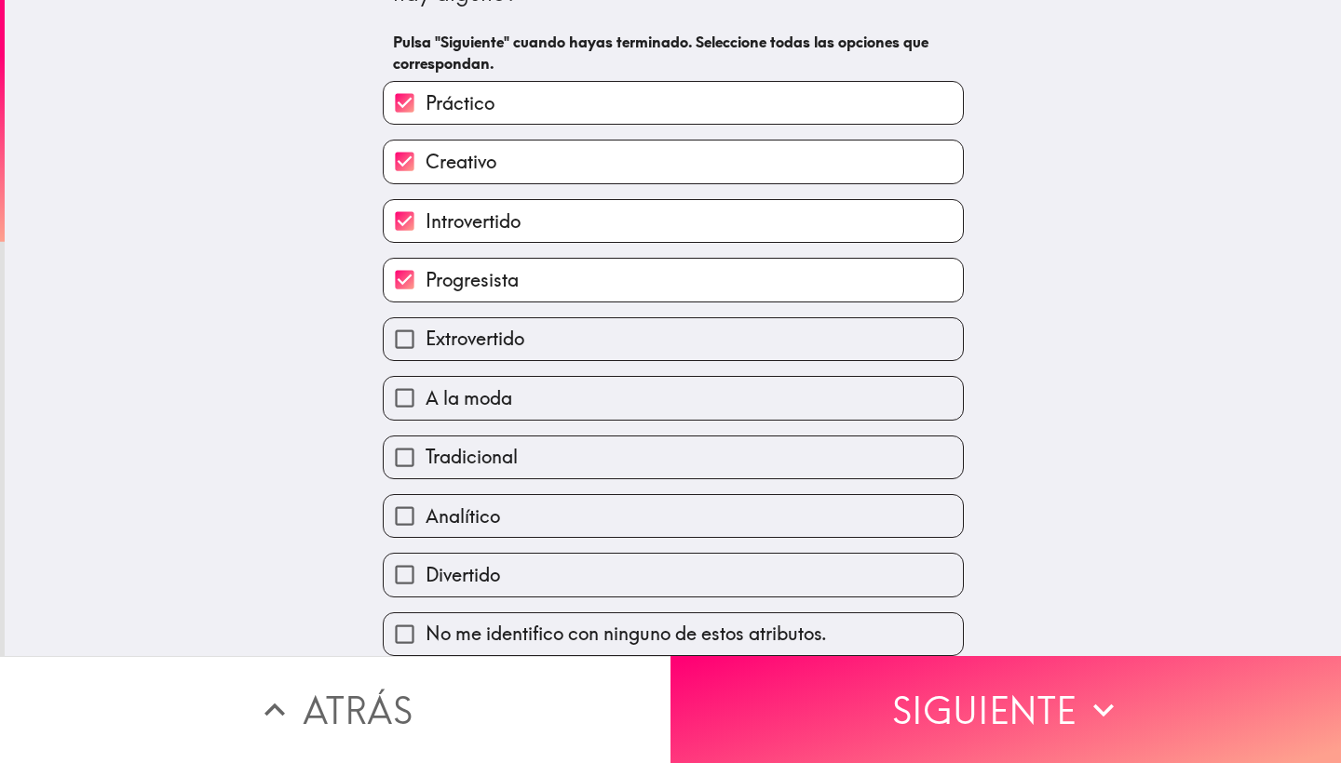
scroll to position [77, 0]
click at [608, 466] on label "Tradicional" at bounding box center [673, 458] width 579 height 42
click at [425, 466] on input "Tradicional" at bounding box center [405, 458] width 42 height 42
checkbox input "true"
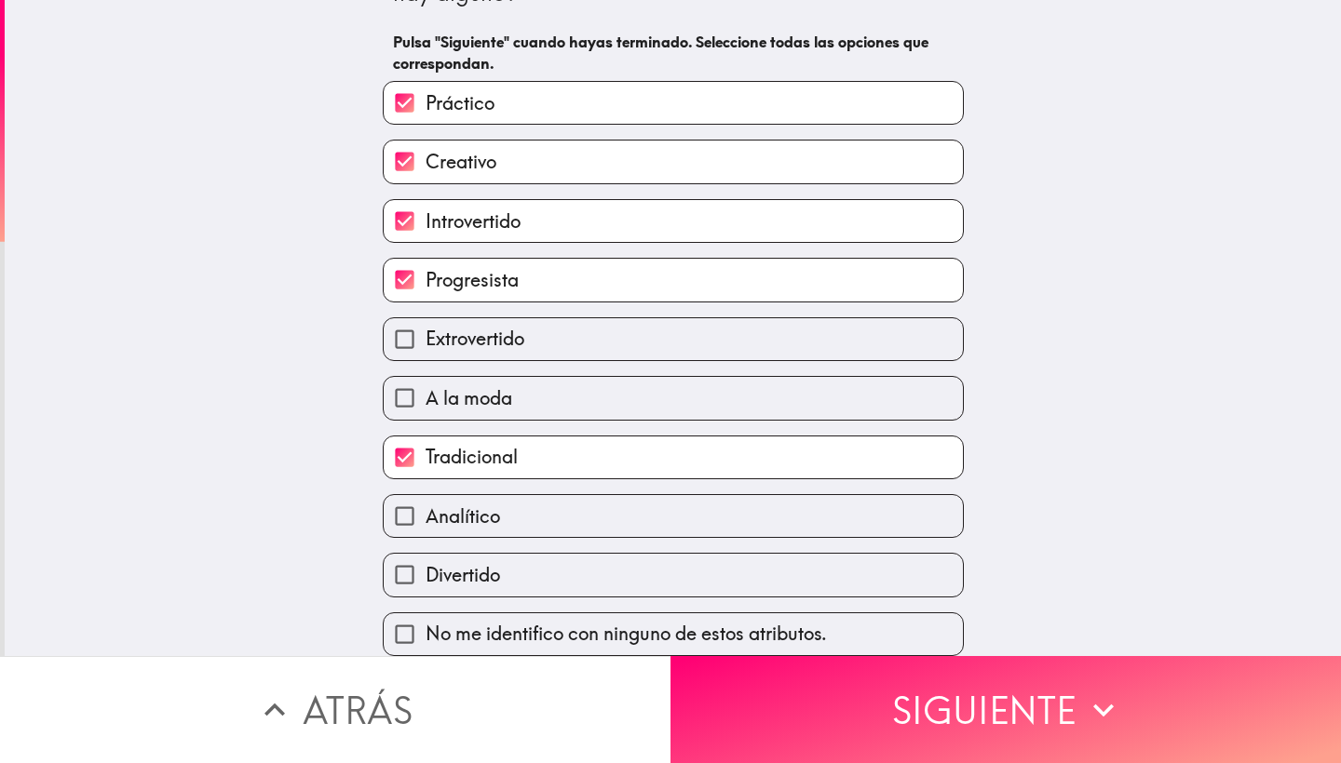
click at [572, 516] on label "Analítico" at bounding box center [673, 516] width 579 height 42
click at [425, 516] on input "Analítico" at bounding box center [405, 516] width 42 height 42
checkbox input "true"
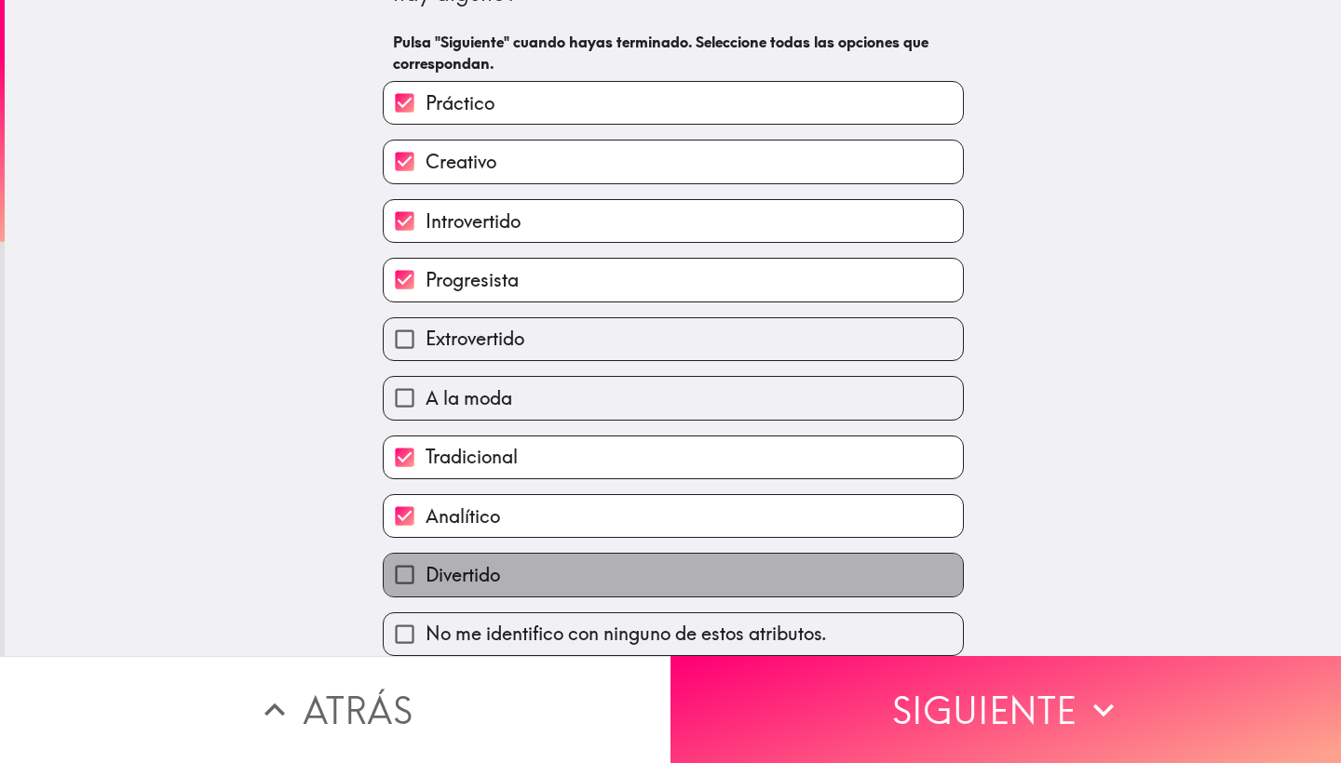
click at [597, 585] on label "Divertido" at bounding box center [673, 575] width 579 height 42
click at [425, 585] on input "Divertido" at bounding box center [405, 575] width 42 height 42
checkbox input "true"
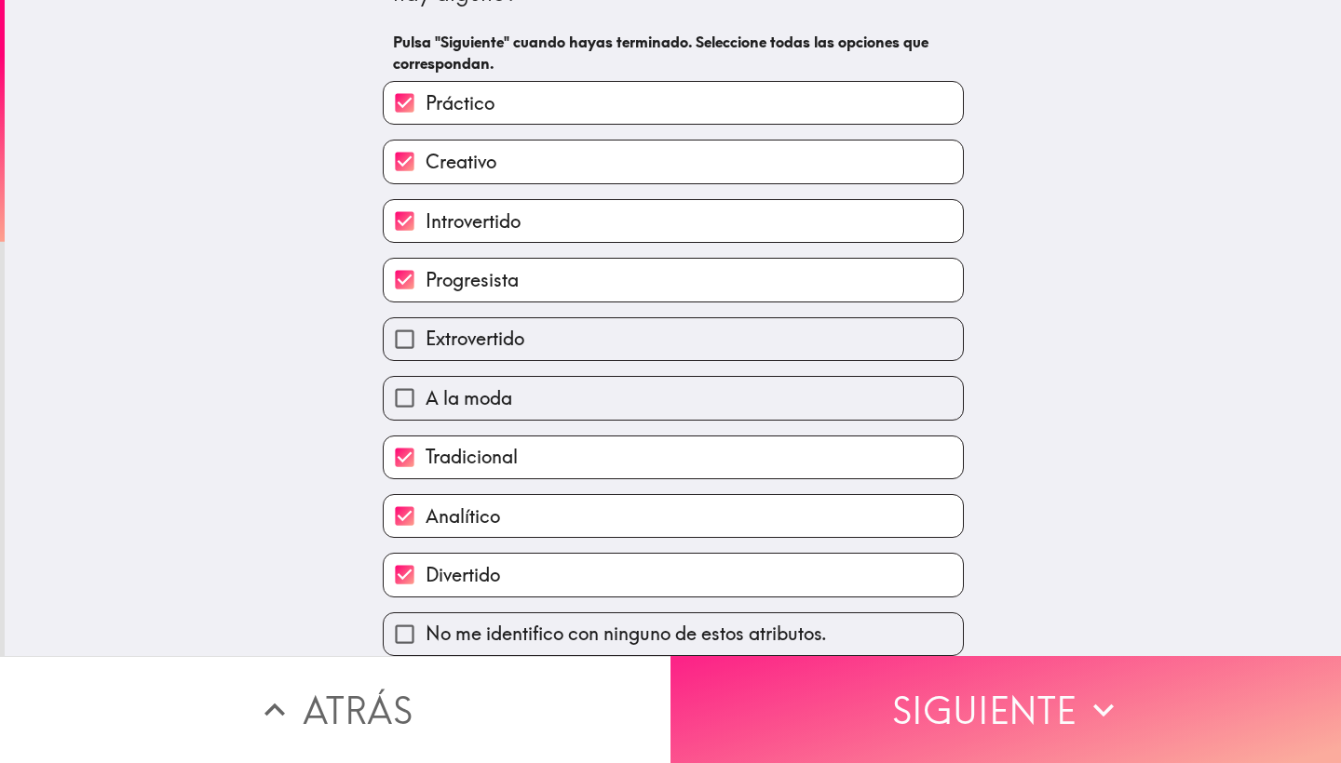
click at [815, 707] on button "Siguiente" at bounding box center [1005, 709] width 670 height 107
